Goal: Book appointment/travel/reservation

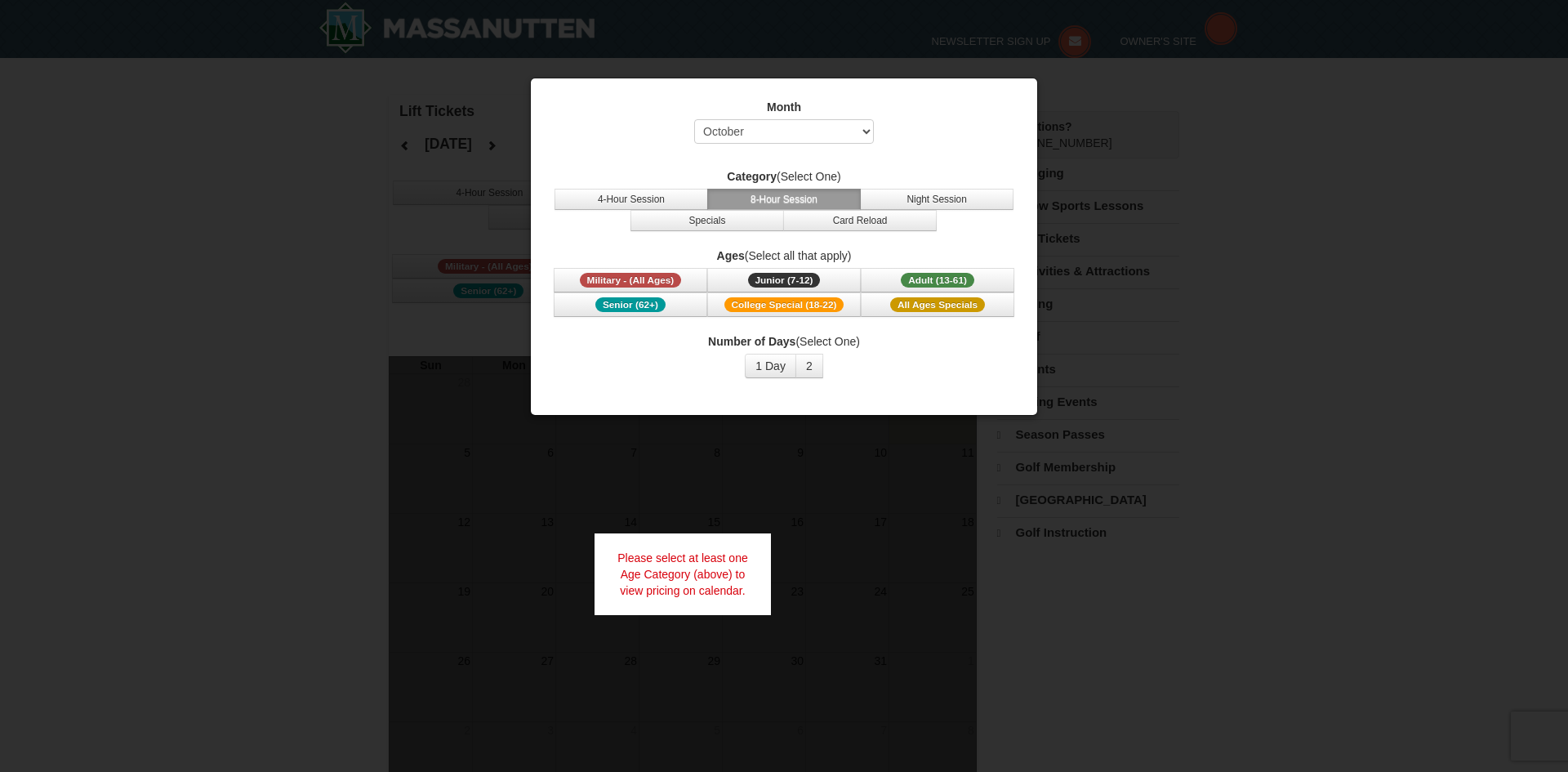
select select "10"
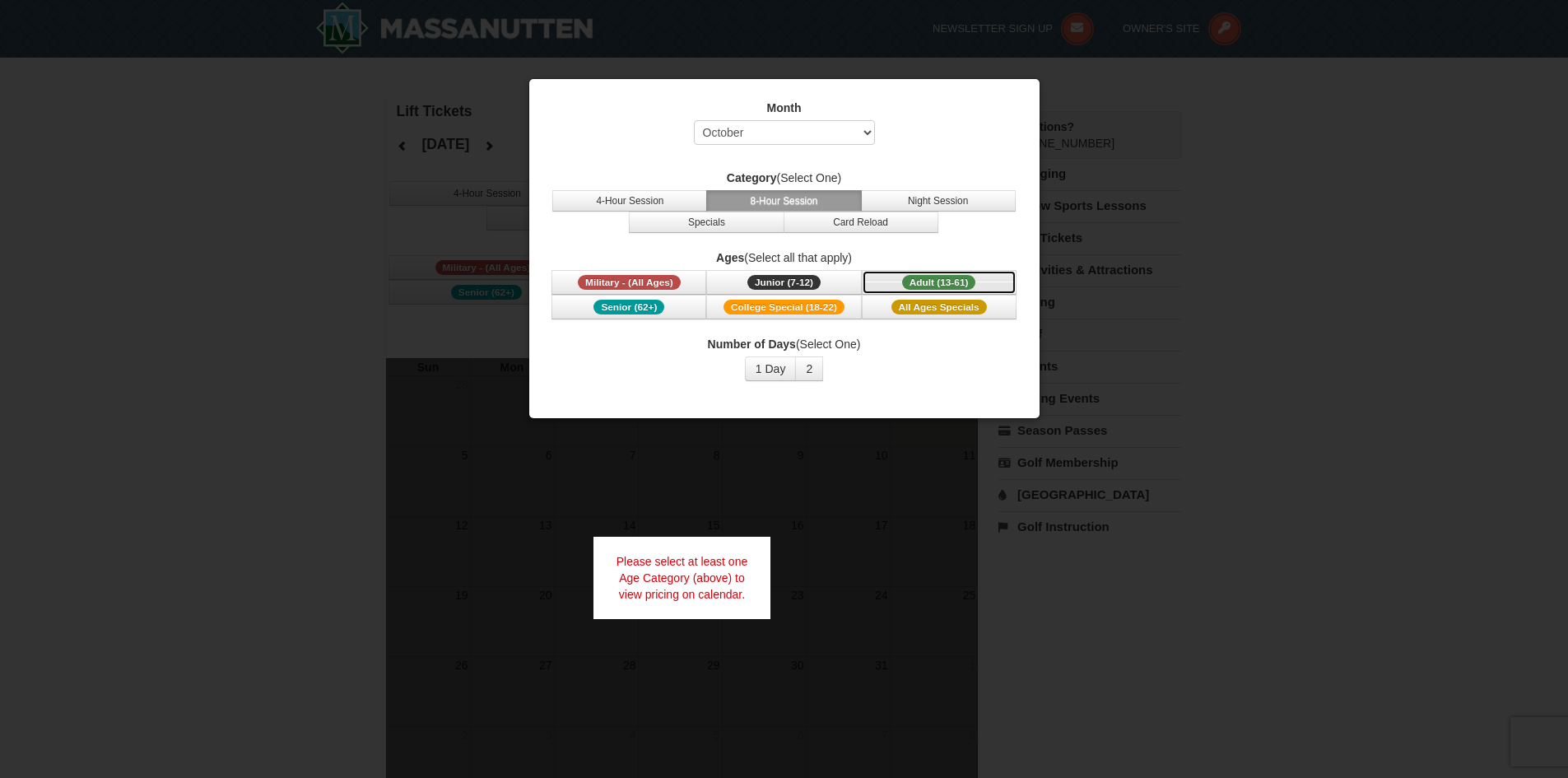
click at [913, 281] on span "Adult (13-61)" at bounding box center [939, 282] width 74 height 14
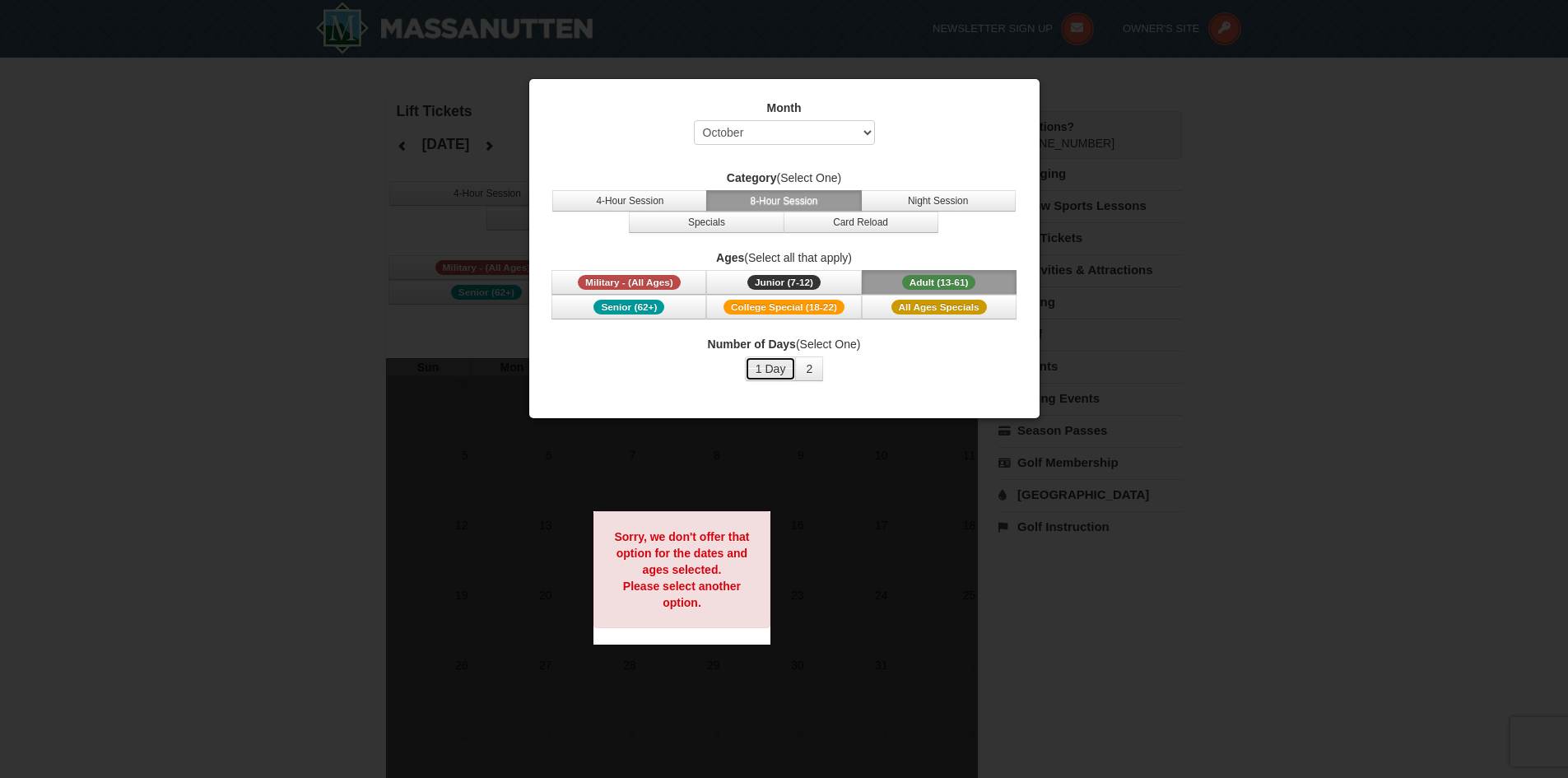
click at [770, 370] on button "1 Day" at bounding box center [770, 368] width 52 height 24
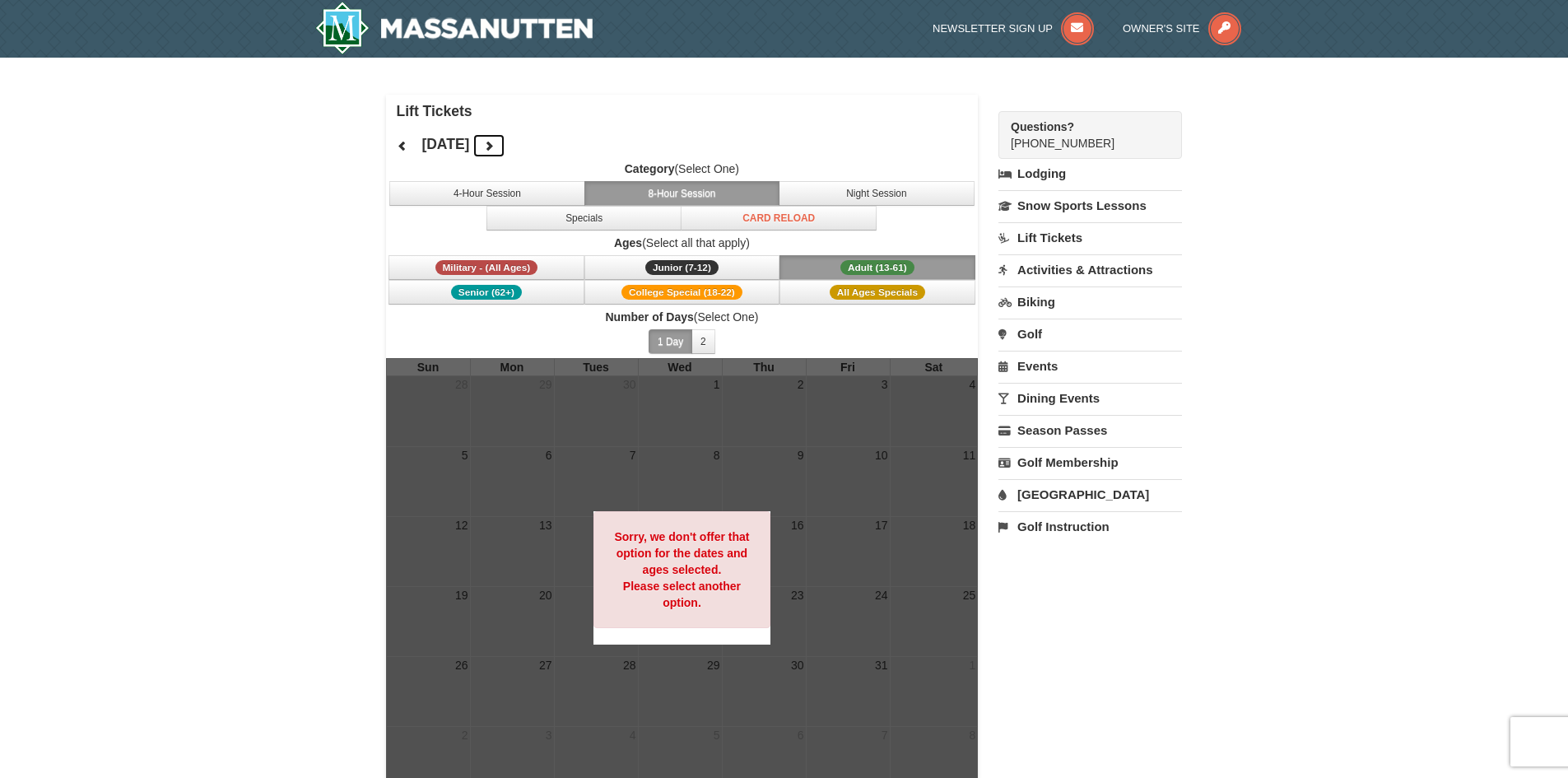
click at [494, 142] on icon at bounding box center [489, 145] width 12 height 12
click at [494, 145] on icon at bounding box center [489, 145] width 12 height 12
click at [494, 145] on icon at bounding box center [489, 145] width 12 height 12
click at [829, 268] on button "Adult (13-61) (13 - 61)" at bounding box center [878, 267] width 196 height 24
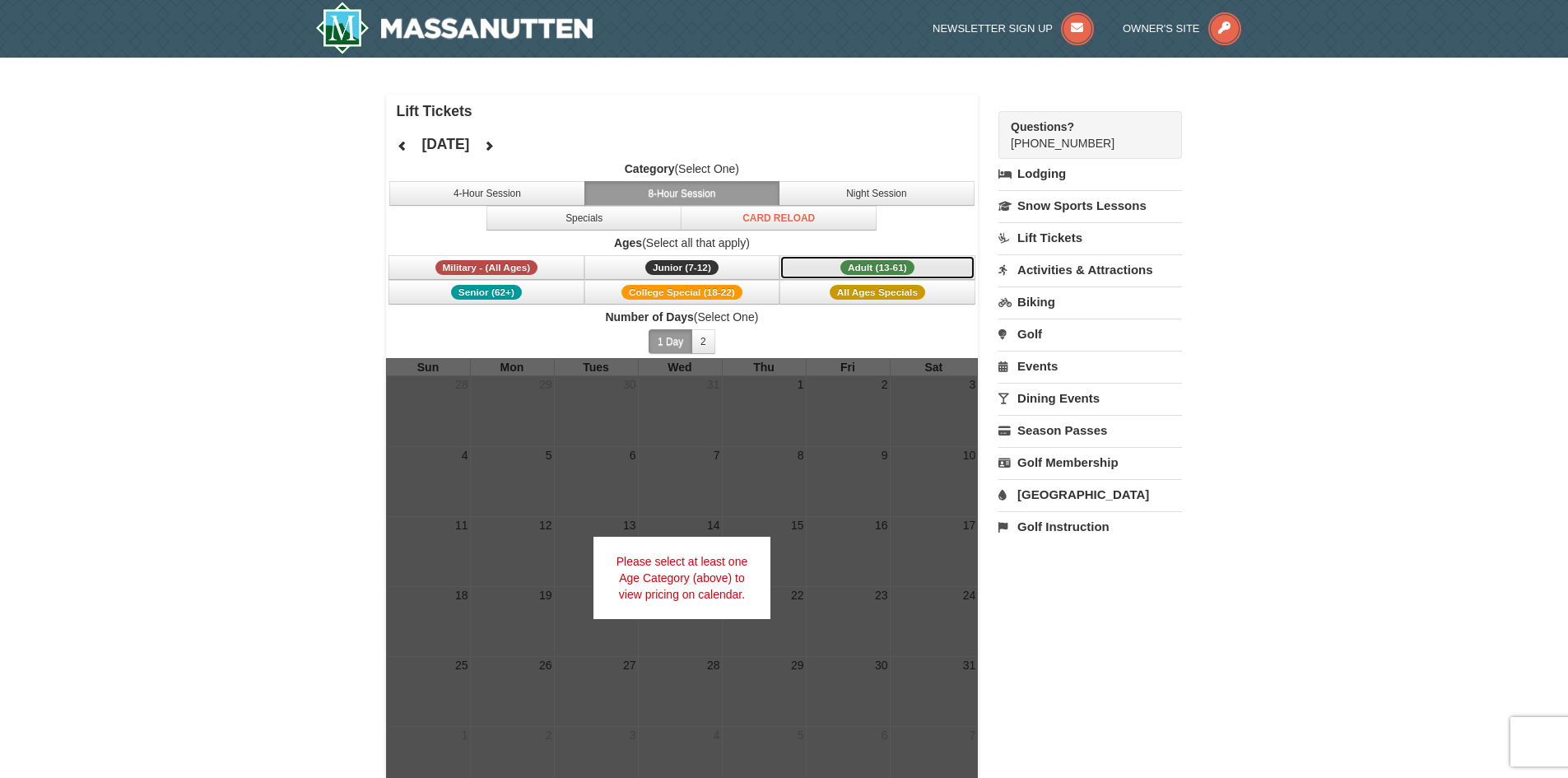
click at [870, 268] on span "Adult (13-61)" at bounding box center [878, 267] width 74 height 14
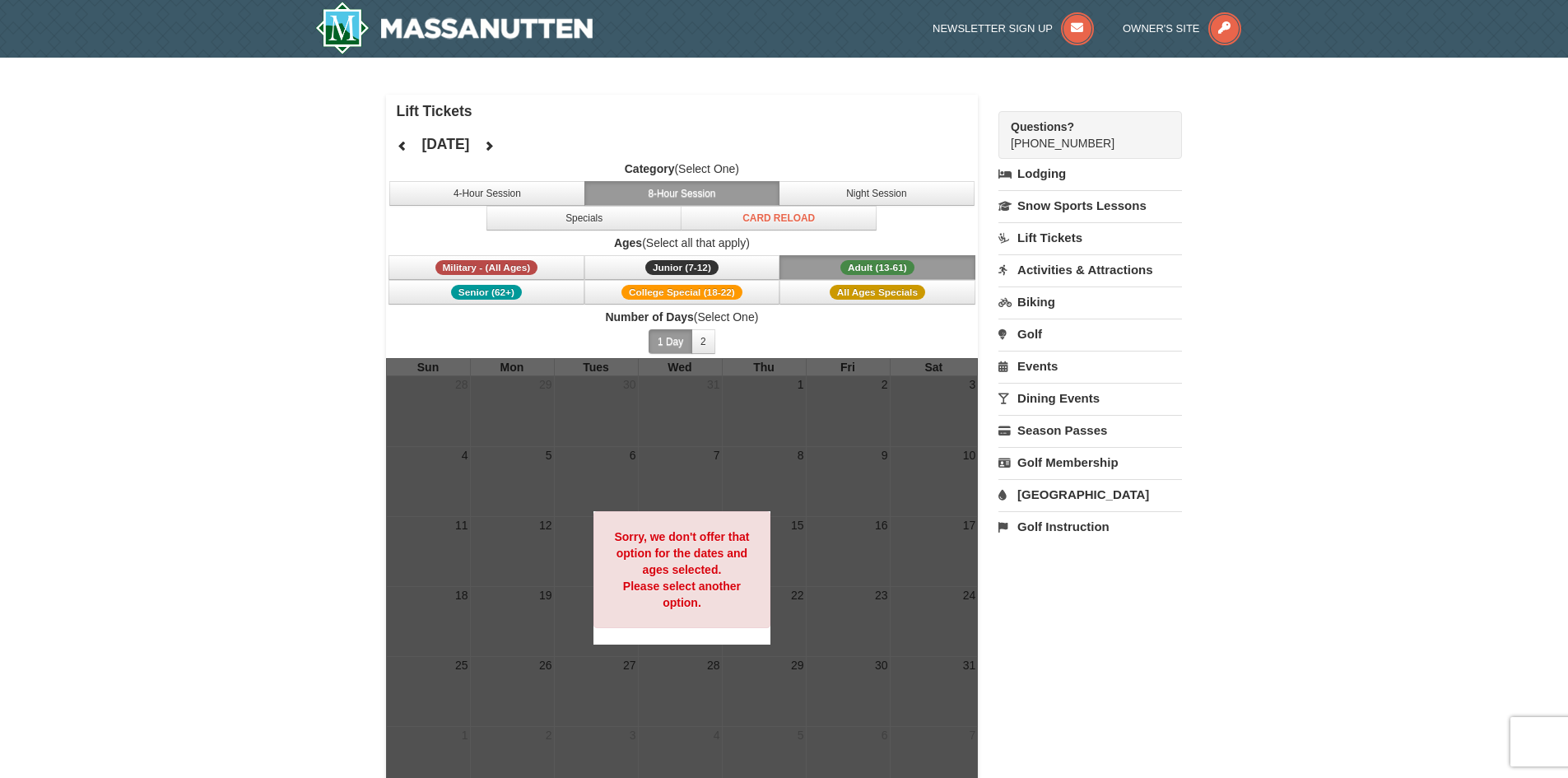
click at [673, 342] on button "1 Day" at bounding box center [671, 341] width 43 height 24
click at [484, 198] on button "4-Hour Session" at bounding box center [487, 192] width 196 height 24
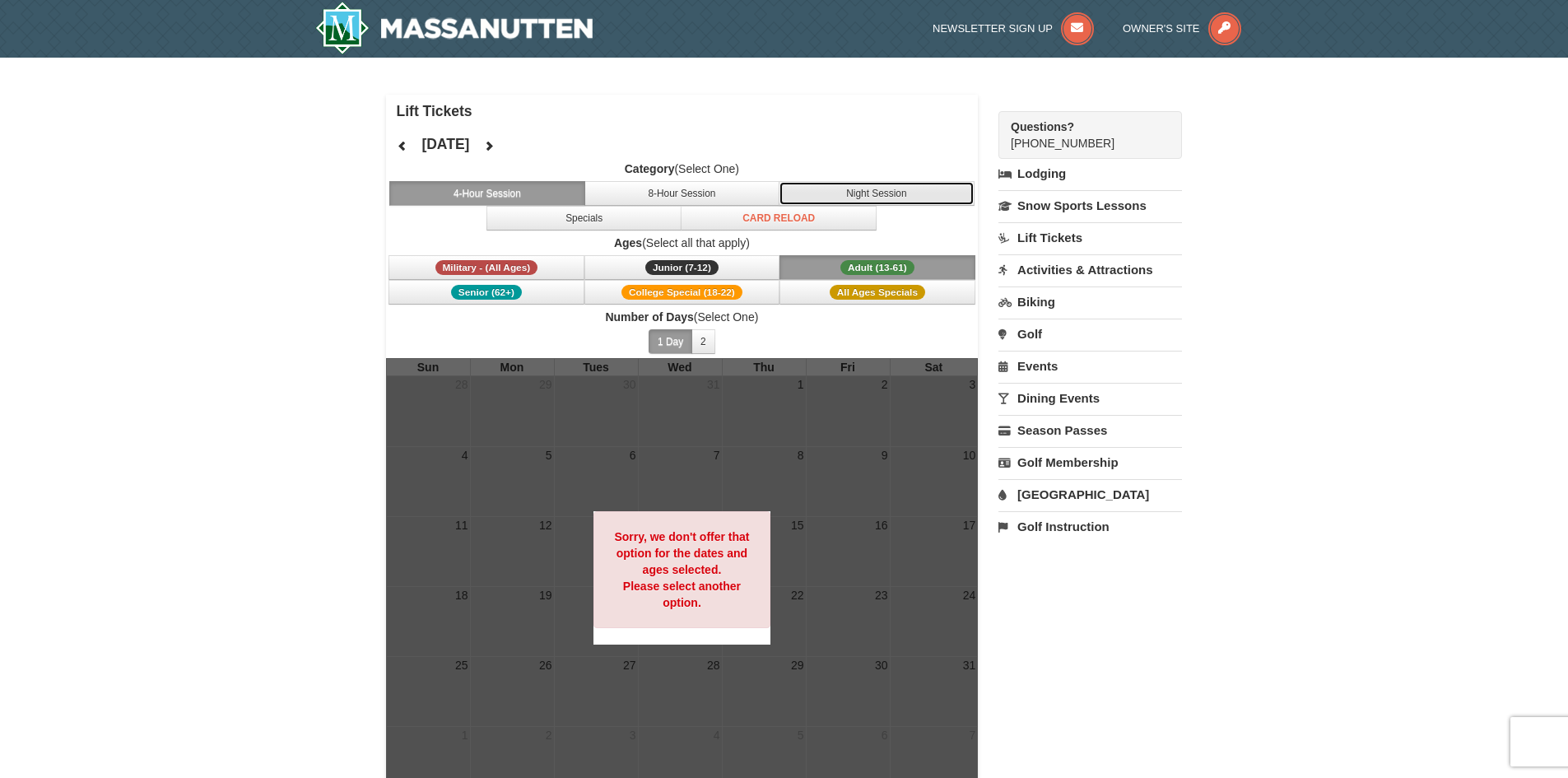
click at [837, 199] on button "Night Session" at bounding box center [877, 192] width 196 height 24
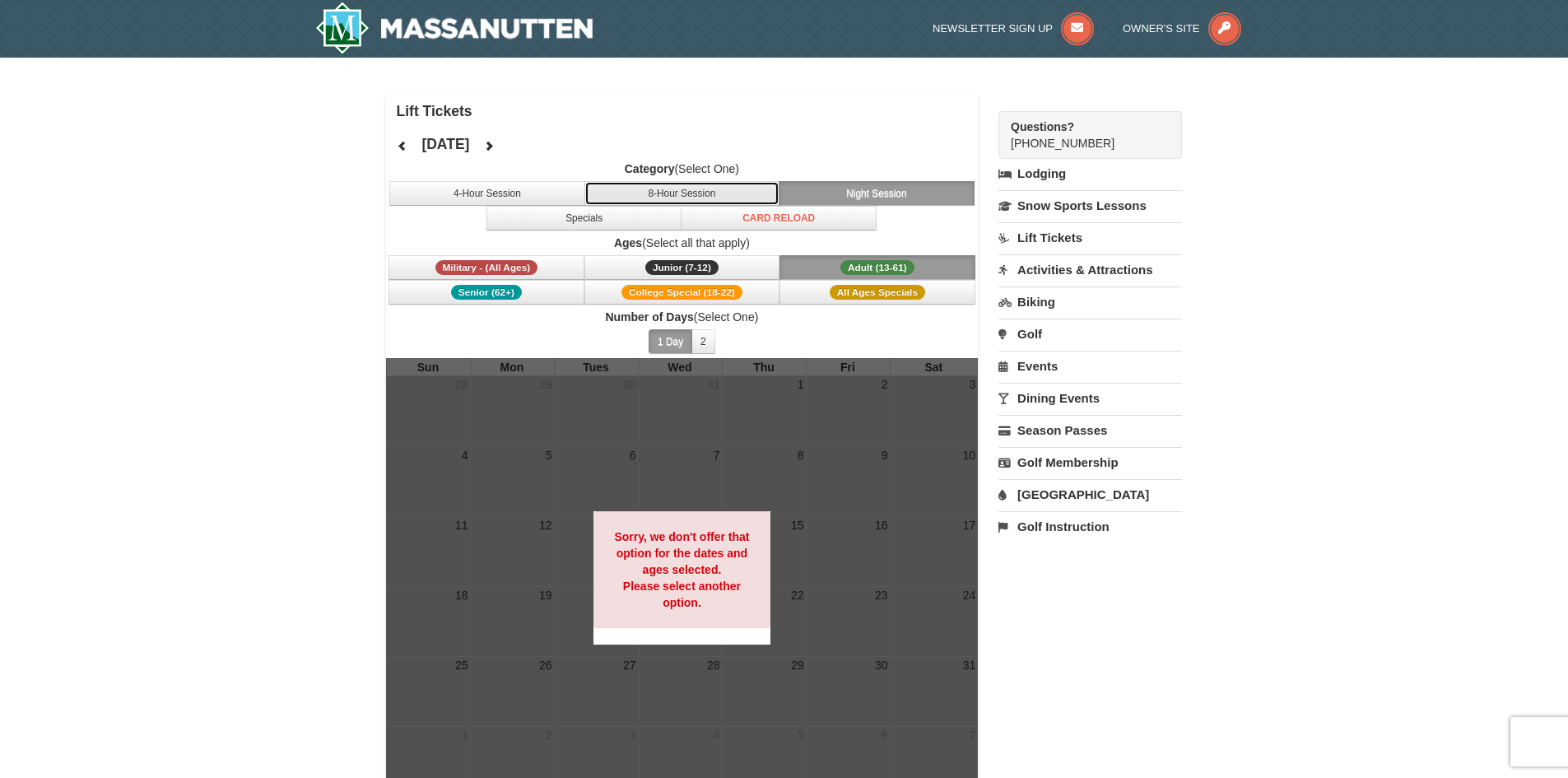
click at [662, 203] on button "8-Hour Session" at bounding box center [682, 192] width 196 height 24
